Goal: Navigation & Orientation: Find specific page/section

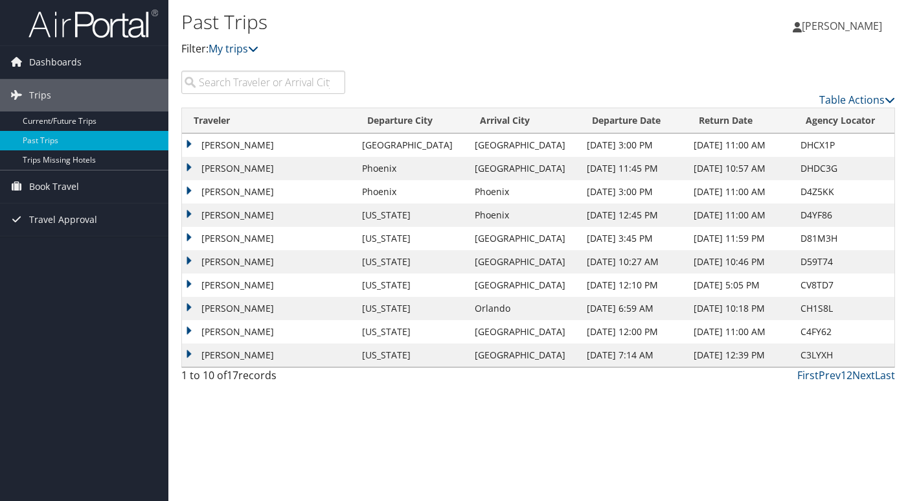
click at [408, 152] on td "Newark" at bounding box center [412, 144] width 113 height 23
click at [100, 116] on link "Current/Future Trips" at bounding box center [84, 120] width 168 height 19
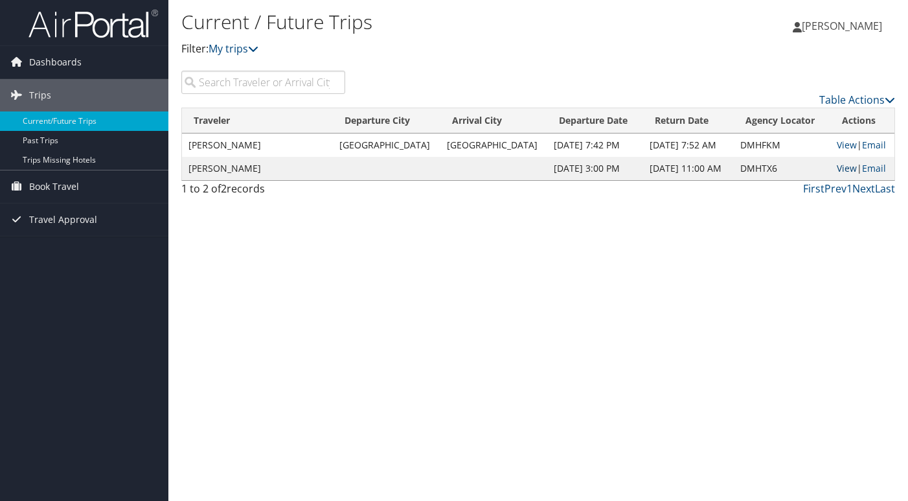
click at [845, 170] on link "View" at bounding box center [847, 168] width 20 height 12
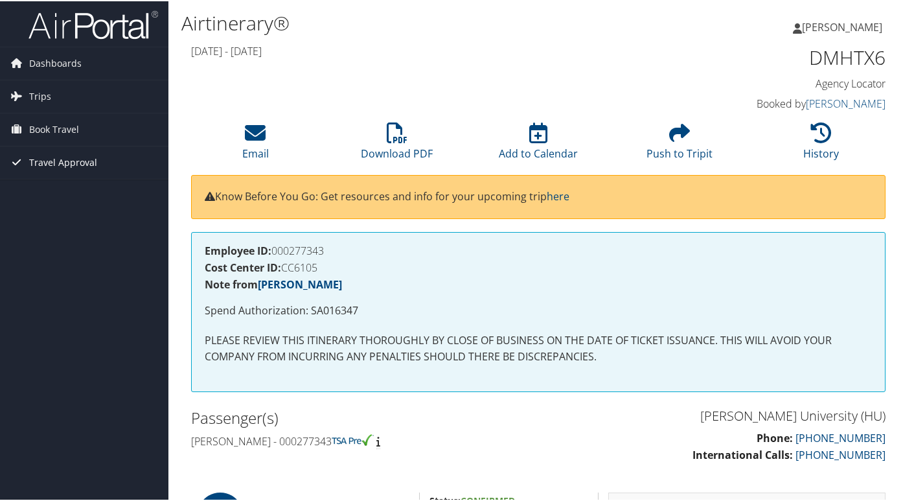
click at [90, 160] on span "Travel Approval" at bounding box center [63, 161] width 68 height 32
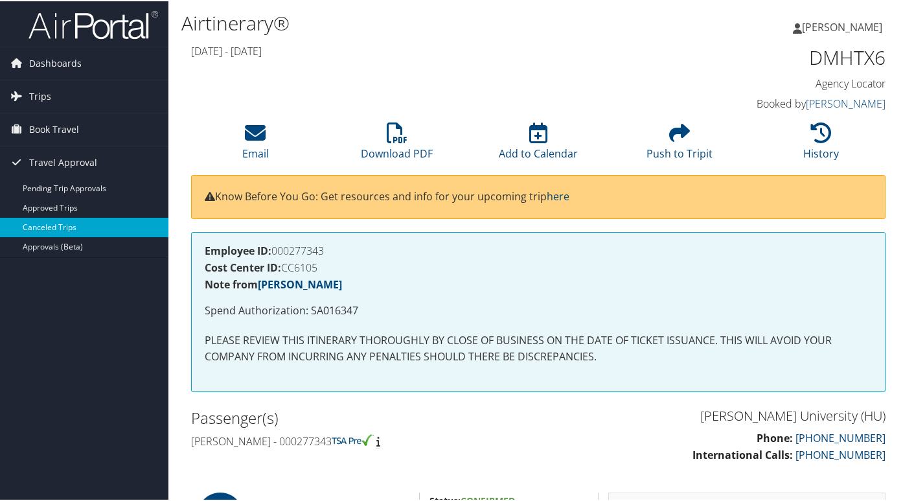
click at [78, 222] on link "Canceled Trips" at bounding box center [84, 225] width 168 height 19
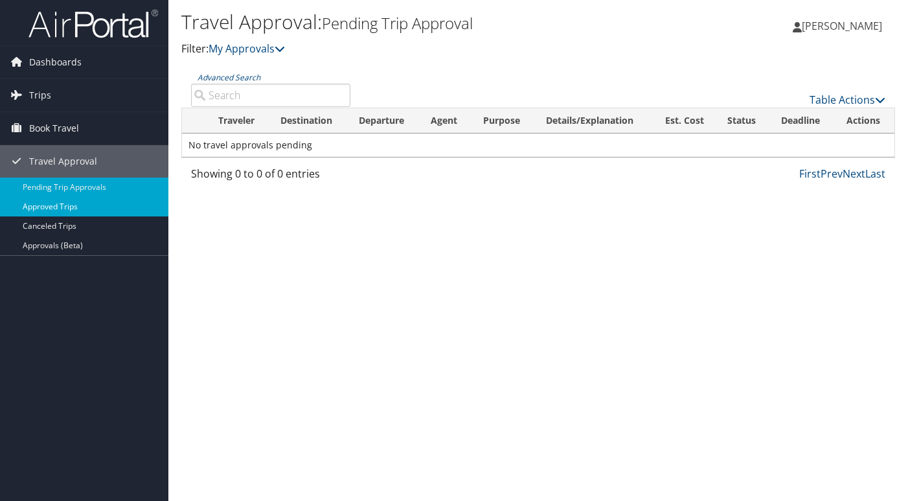
click at [76, 209] on link "Approved Trips" at bounding box center [84, 206] width 168 height 19
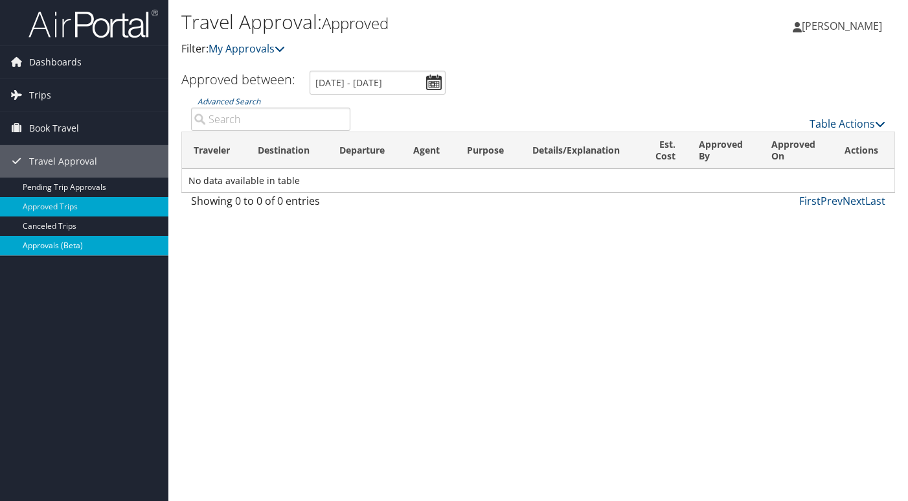
click at [98, 246] on link "Approvals (Beta)" at bounding box center [84, 245] width 168 height 19
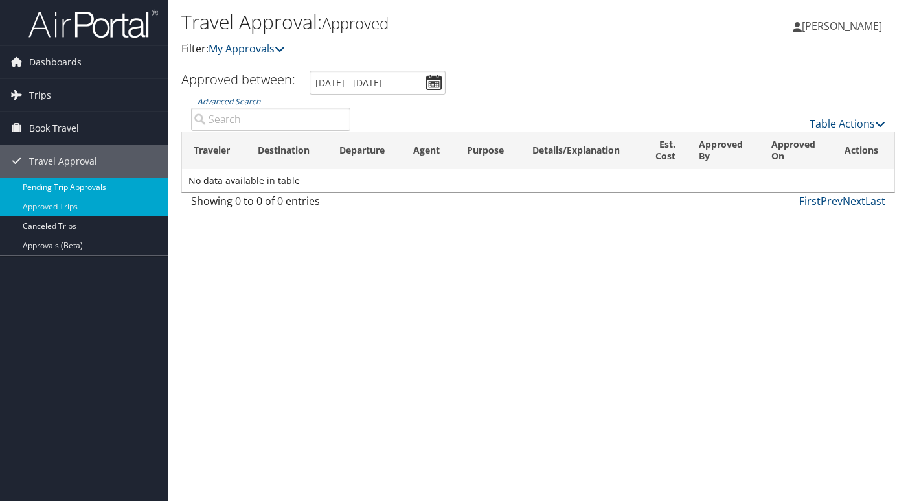
click at [82, 187] on link "Pending Trip Approvals" at bounding box center [84, 186] width 168 height 19
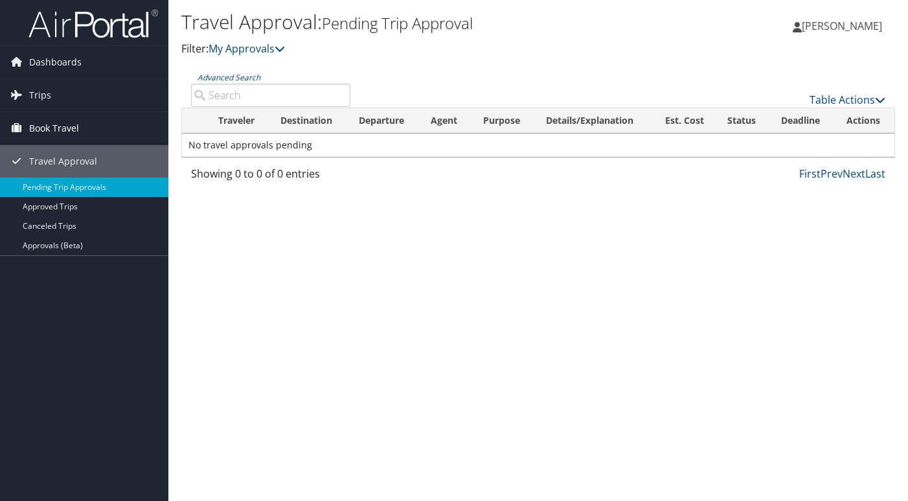
drag, startPoint x: 0, startPoint y: 0, endPoint x: 77, endPoint y: 126, distance: 148.0
click at [77, 126] on span "Book Travel" at bounding box center [54, 128] width 50 height 32
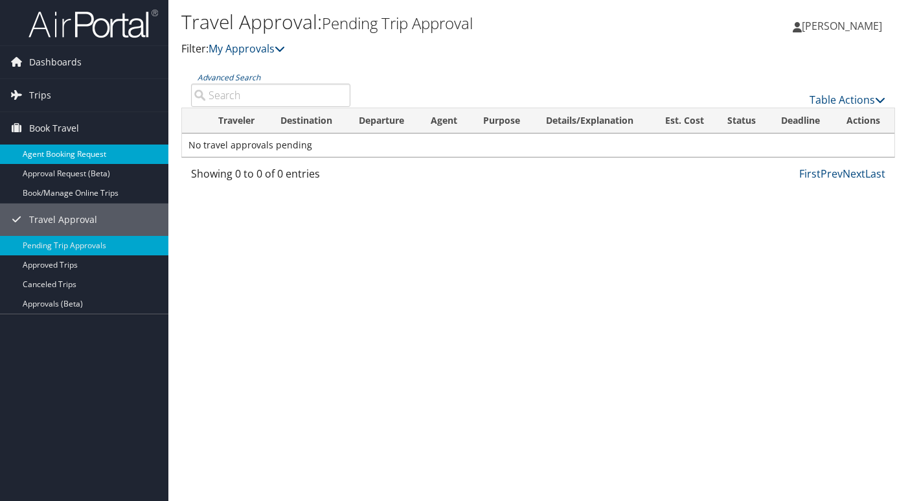
click at [83, 158] on link "Agent Booking Request" at bounding box center [84, 153] width 168 height 19
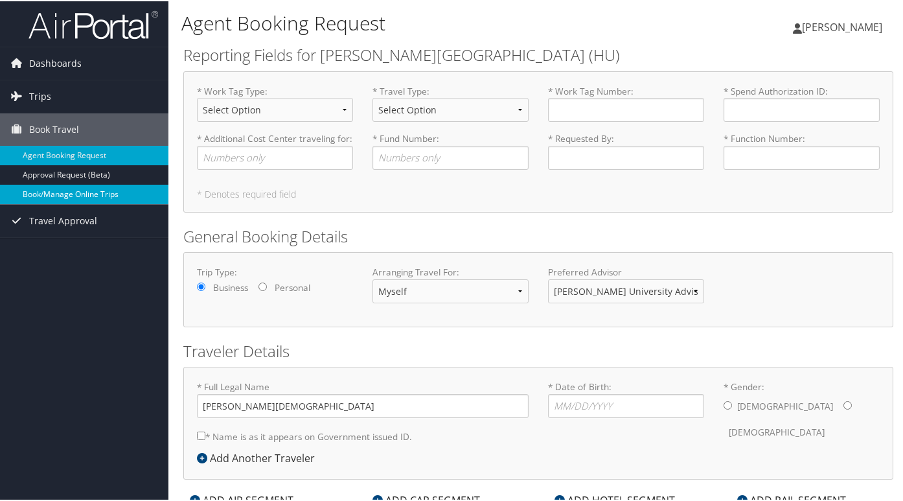
click at [78, 194] on link "Book/Manage Online Trips" at bounding box center [84, 192] width 168 height 19
